Goal: Task Accomplishment & Management: Use online tool/utility

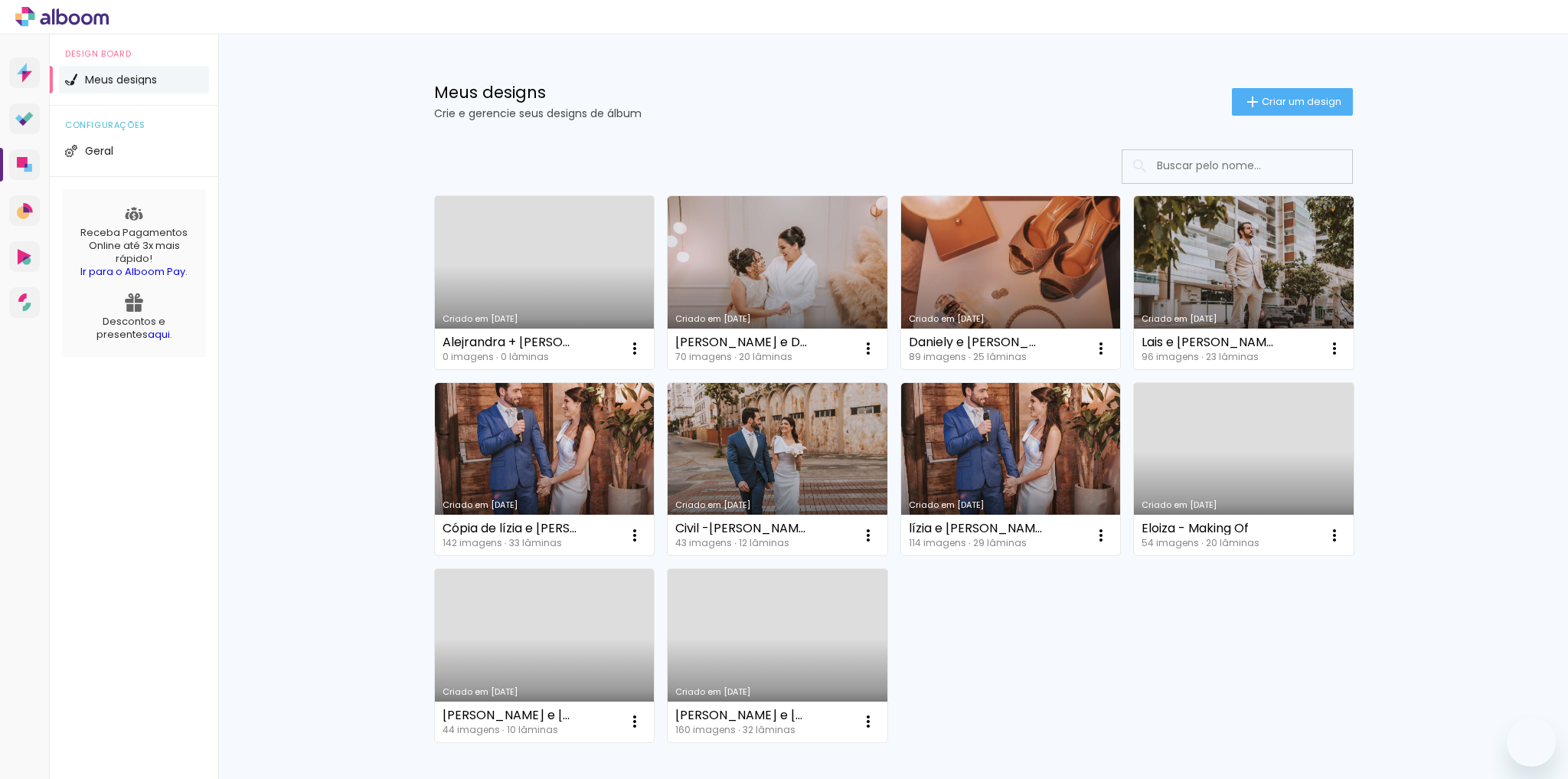
click at [1164, 259] on link "Criado em [DATE]" at bounding box center [1243, 283] width 219 height 173
click at [0, 0] on neon-animated-pages "Confirmar Cancelar" at bounding box center [0, 0] width 0 height 0
